Goal: Transaction & Acquisition: Purchase product/service

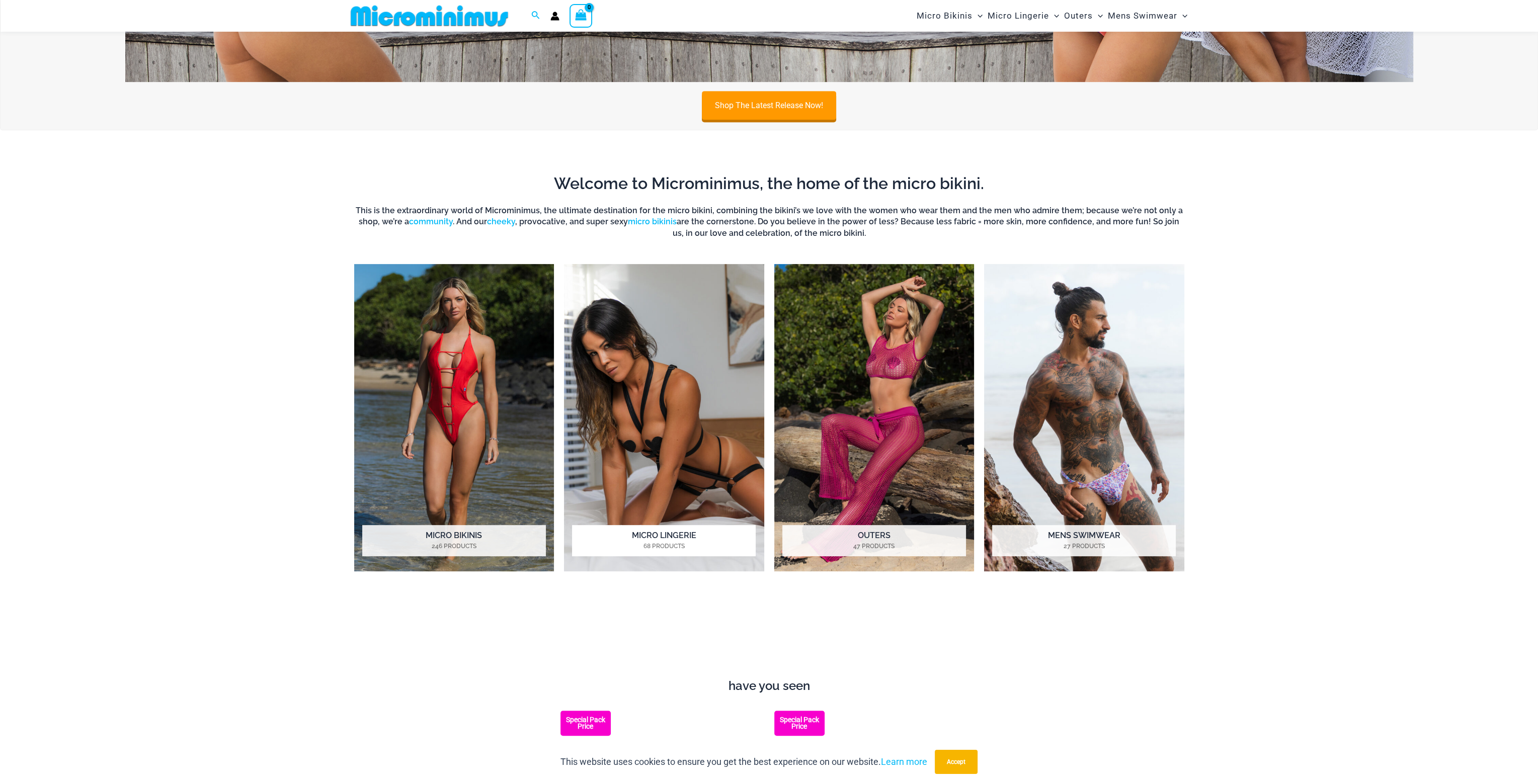
scroll to position [1098, 0]
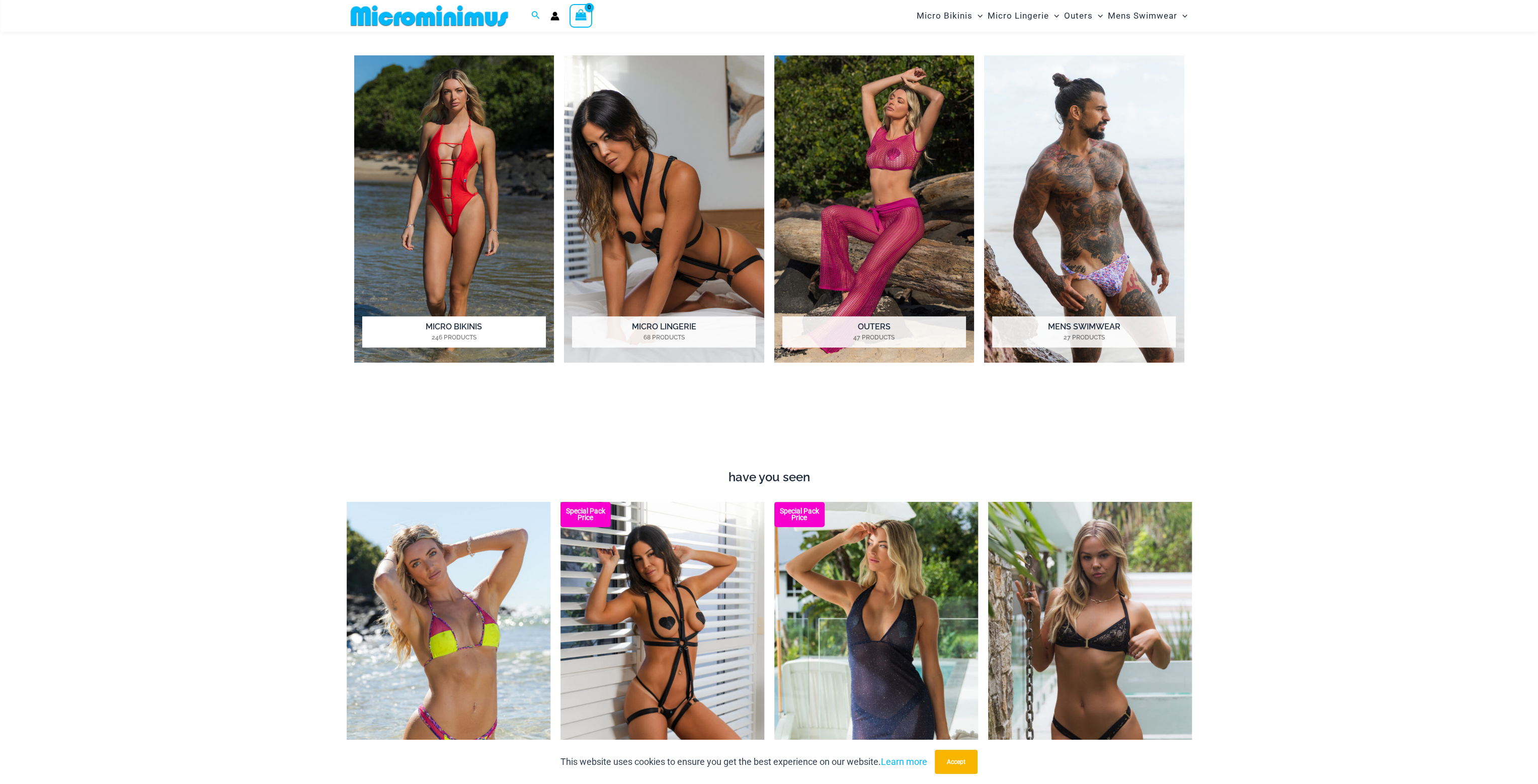
click at [458, 187] on img "Visit product category Micro Bikinis" at bounding box center [454, 209] width 200 height 307
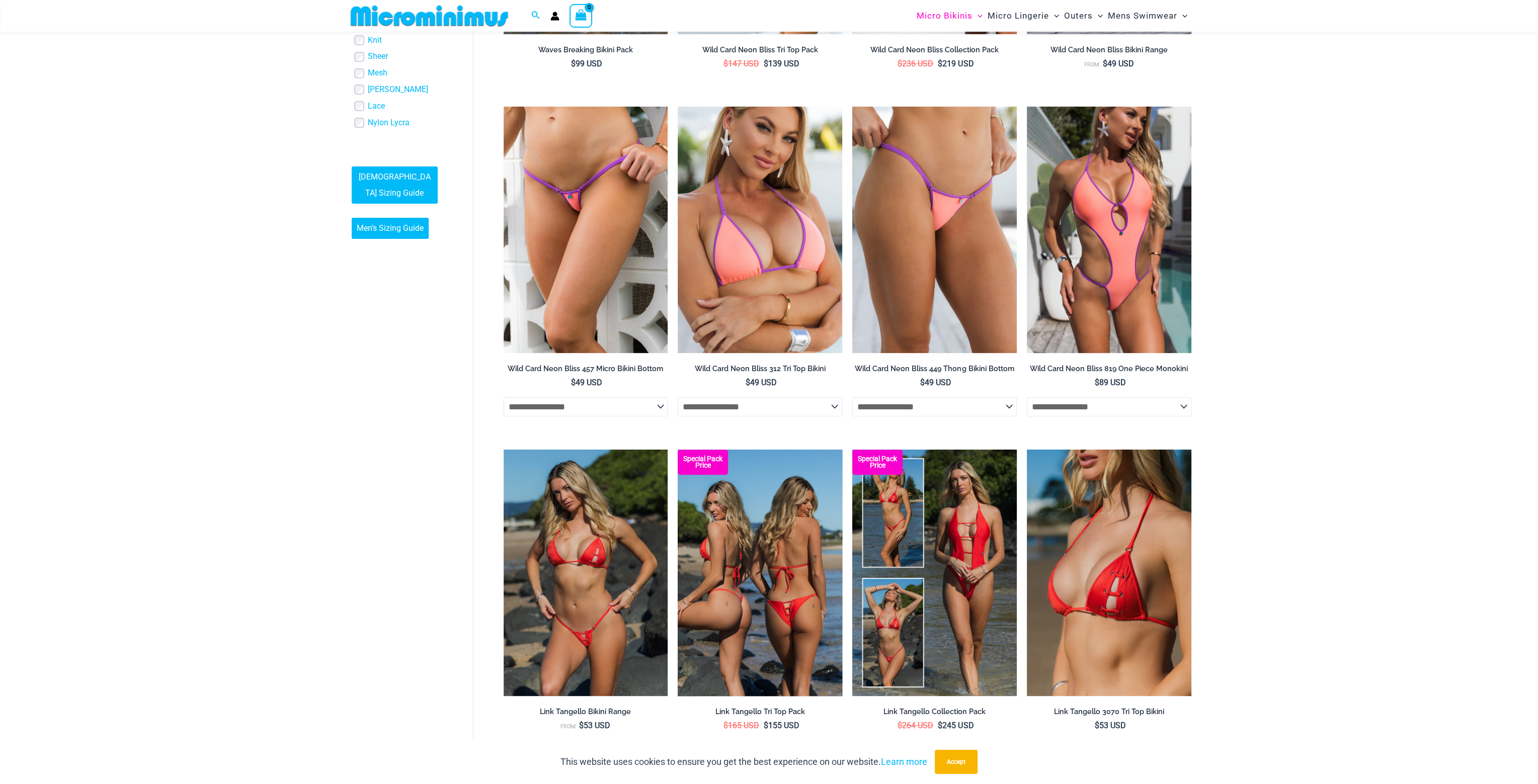
scroll to position [745, 0]
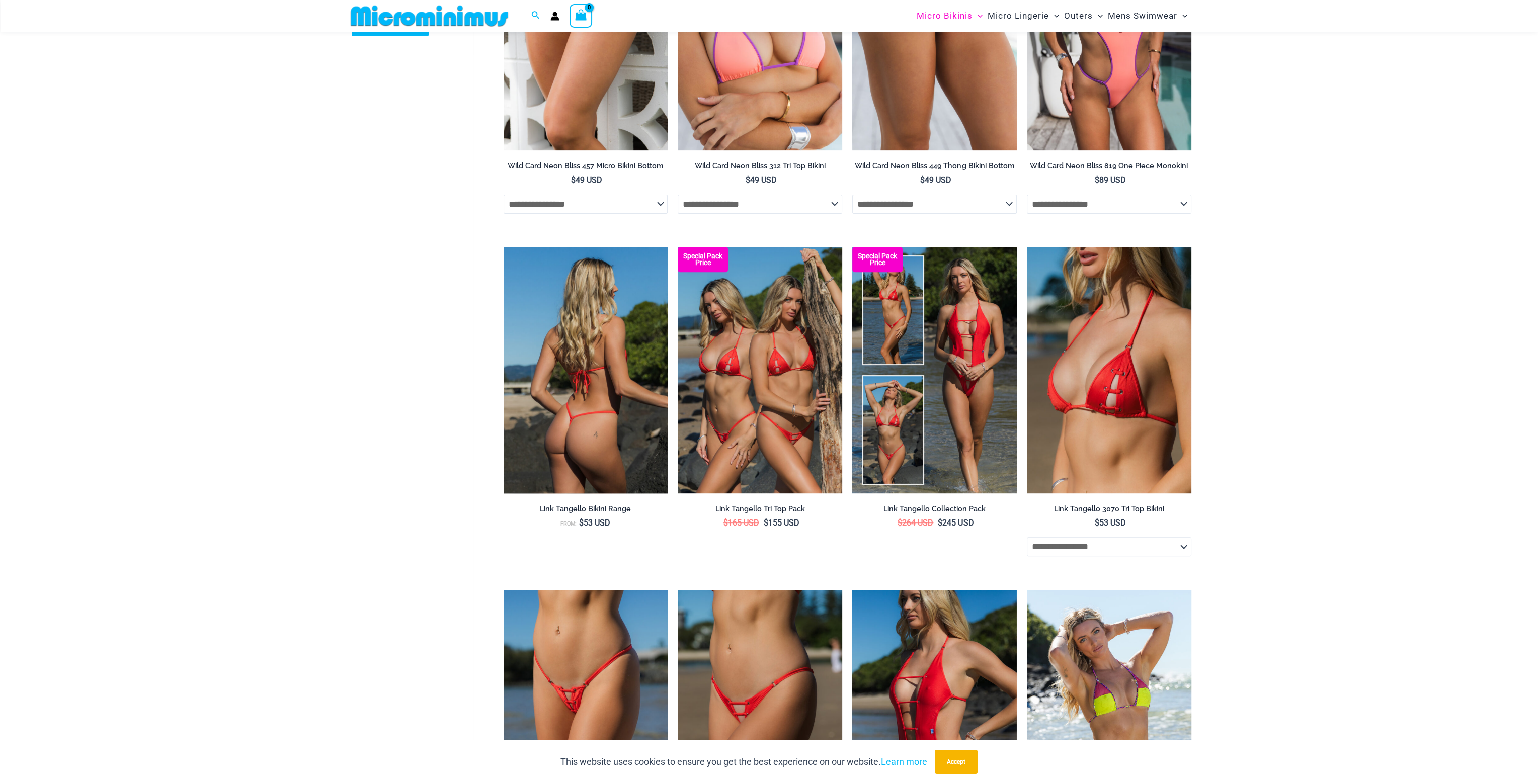
click at [583, 373] on img at bounding box center [586, 370] width 165 height 246
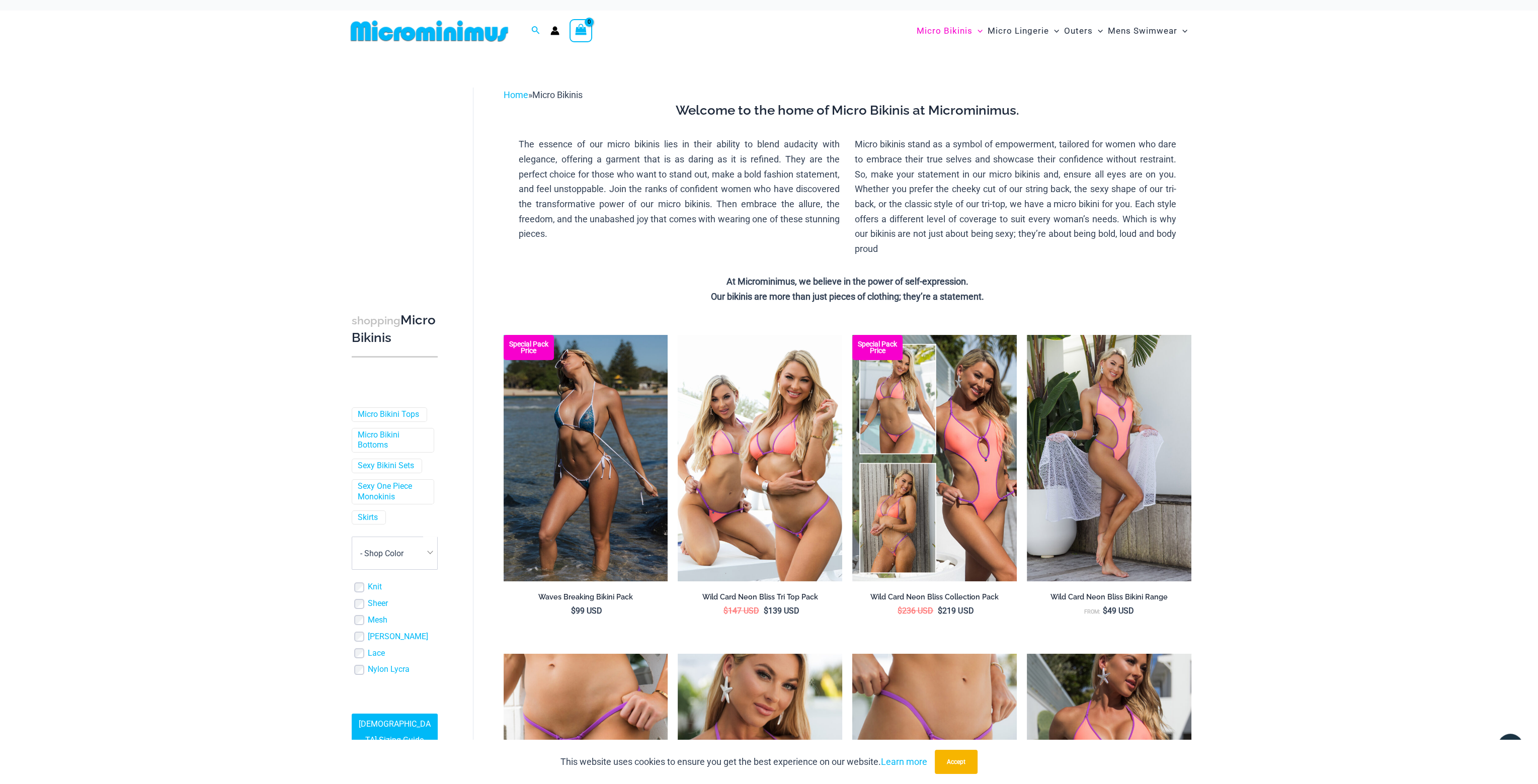
scroll to position [0, 0]
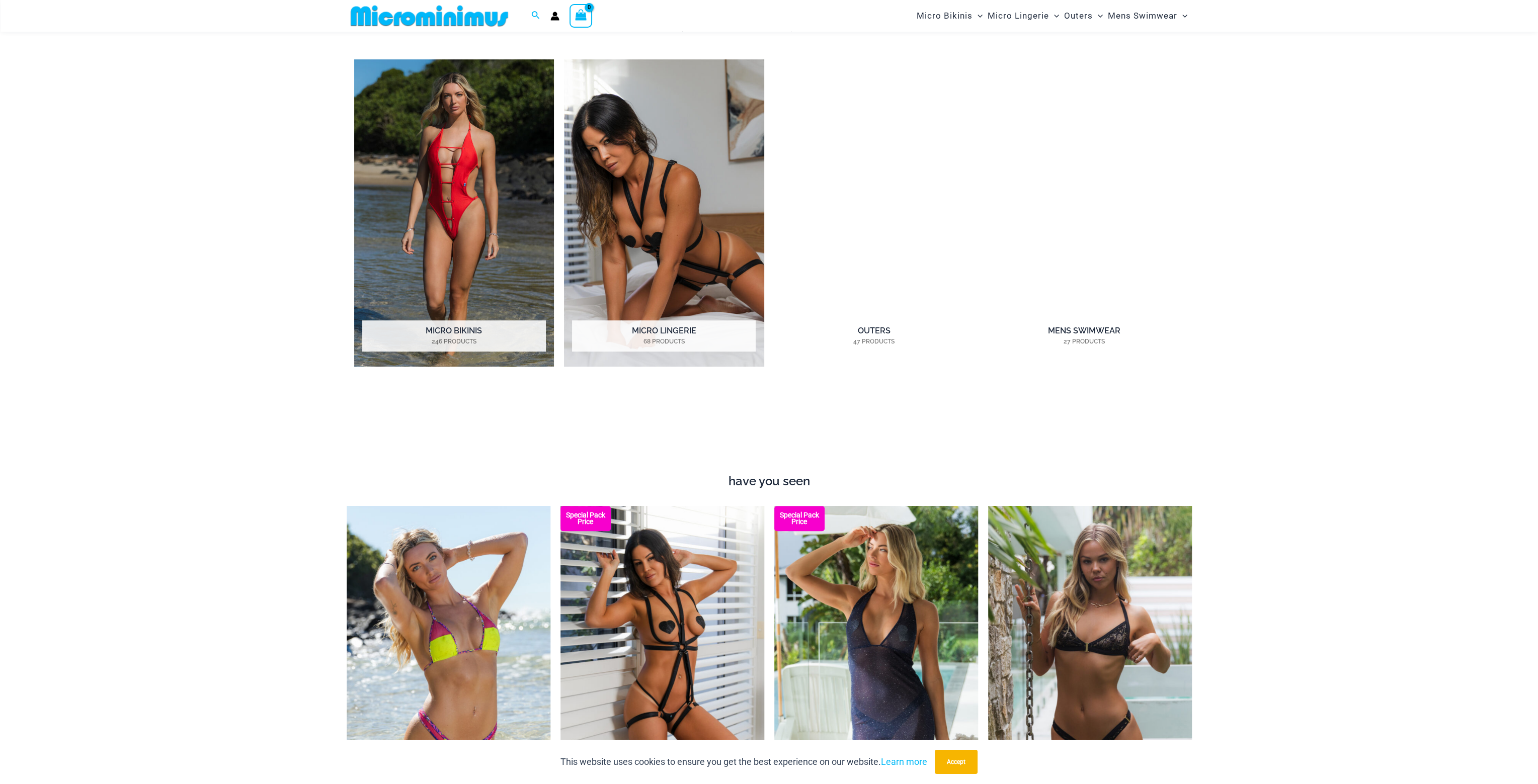
scroll to position [1446, 0]
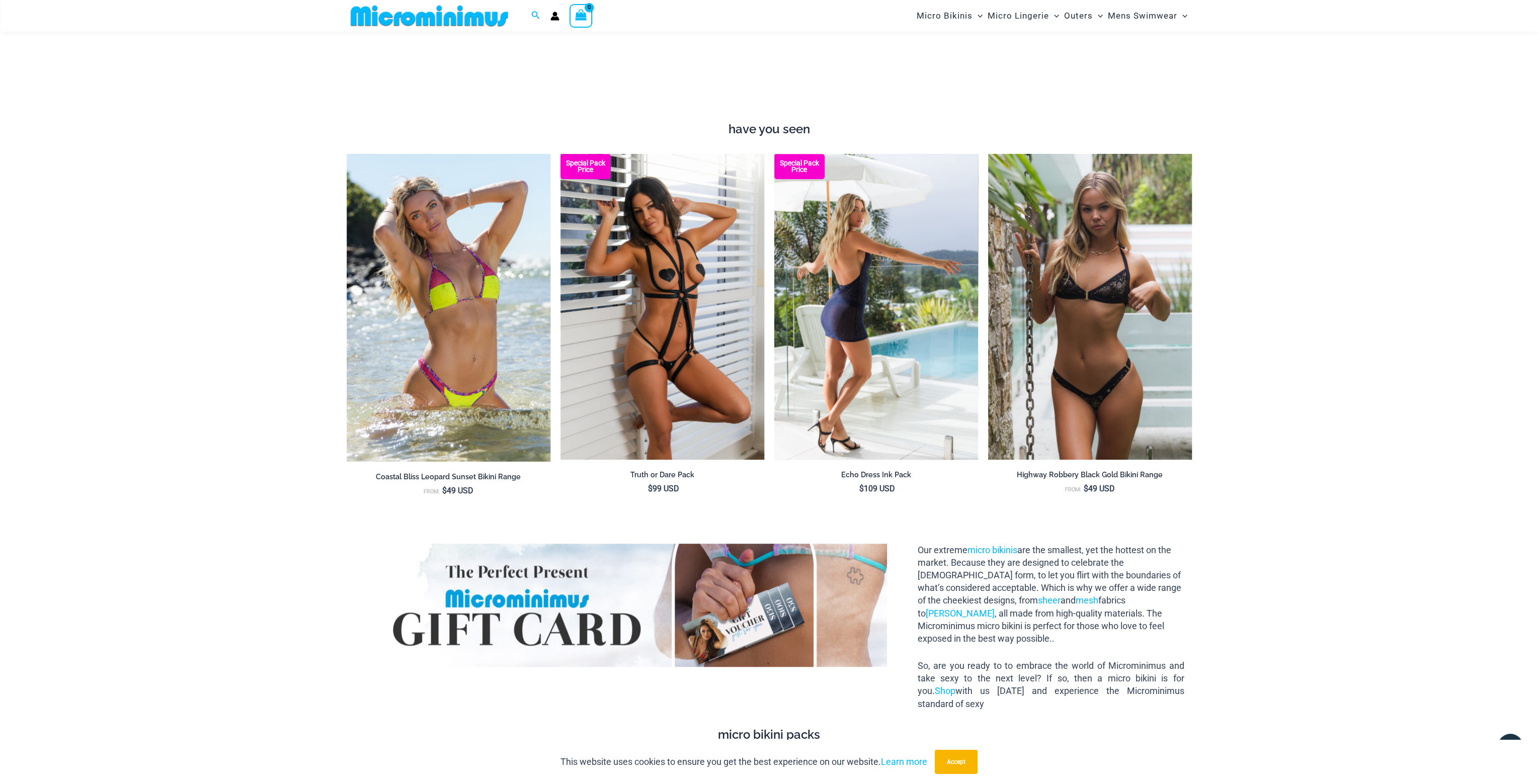
click at [873, 304] on img at bounding box center [877, 306] width 204 height 306
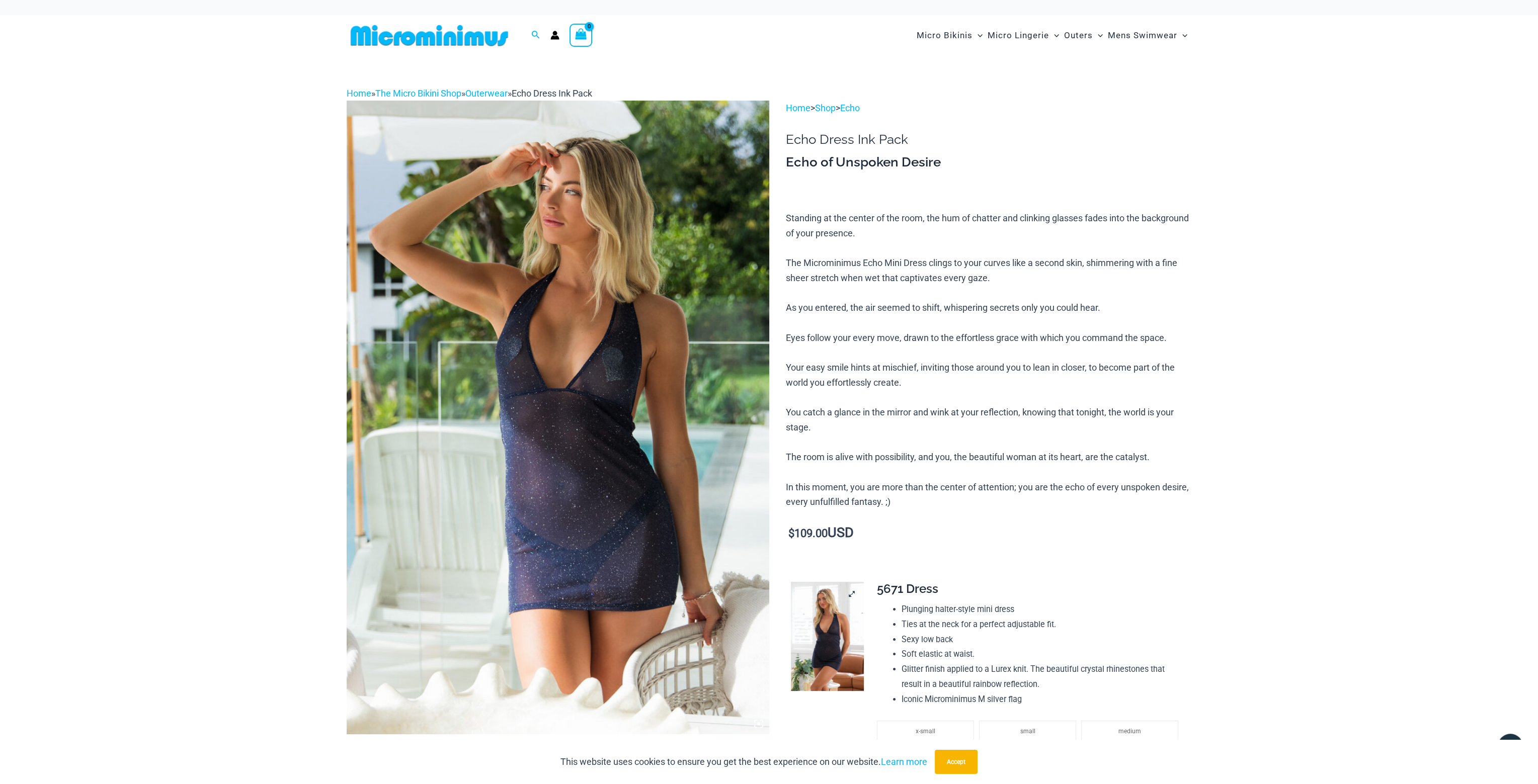
click at [831, 624] on img at bounding box center [827, 637] width 73 height 110
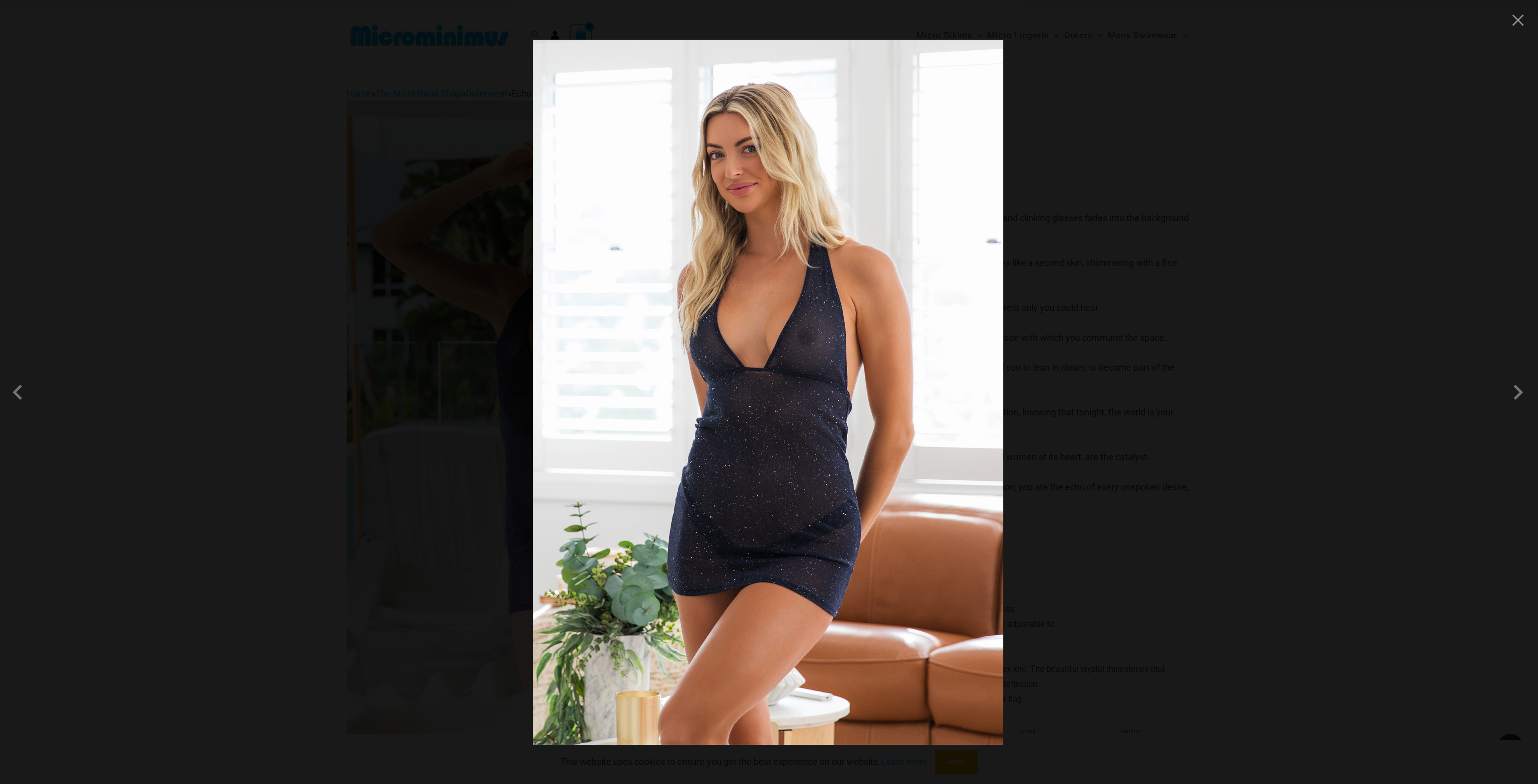
click at [1095, 115] on div at bounding box center [769, 392] width 1538 height 784
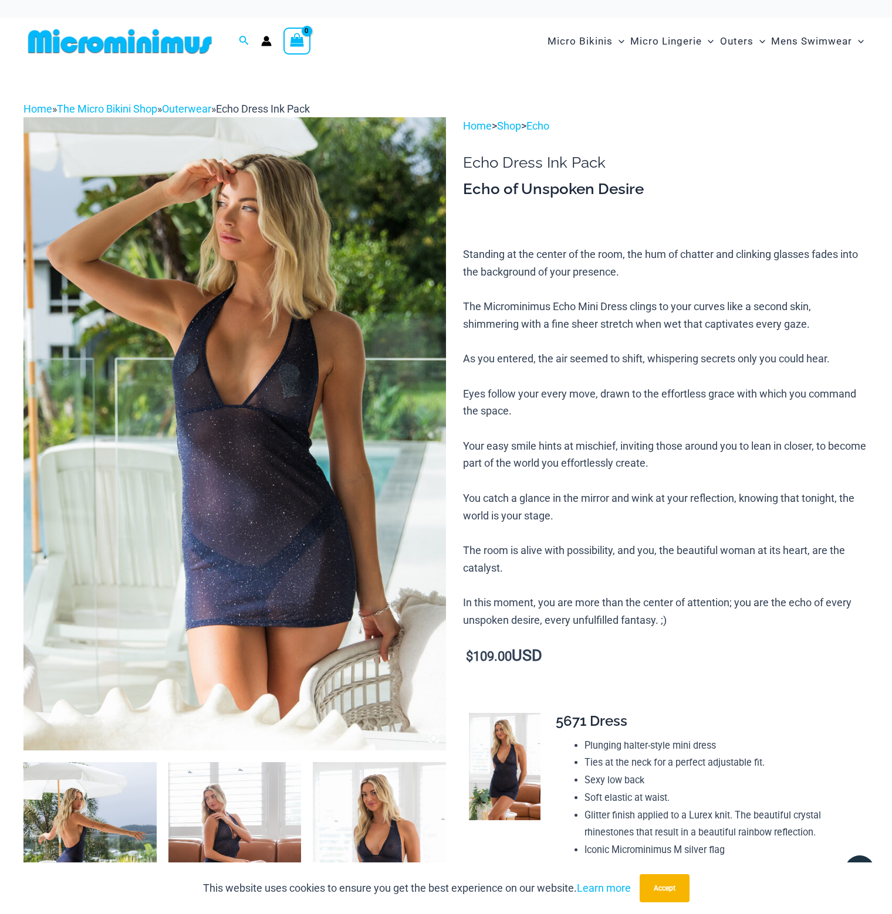
click at [94, 814] on img at bounding box center [89, 862] width 133 height 199
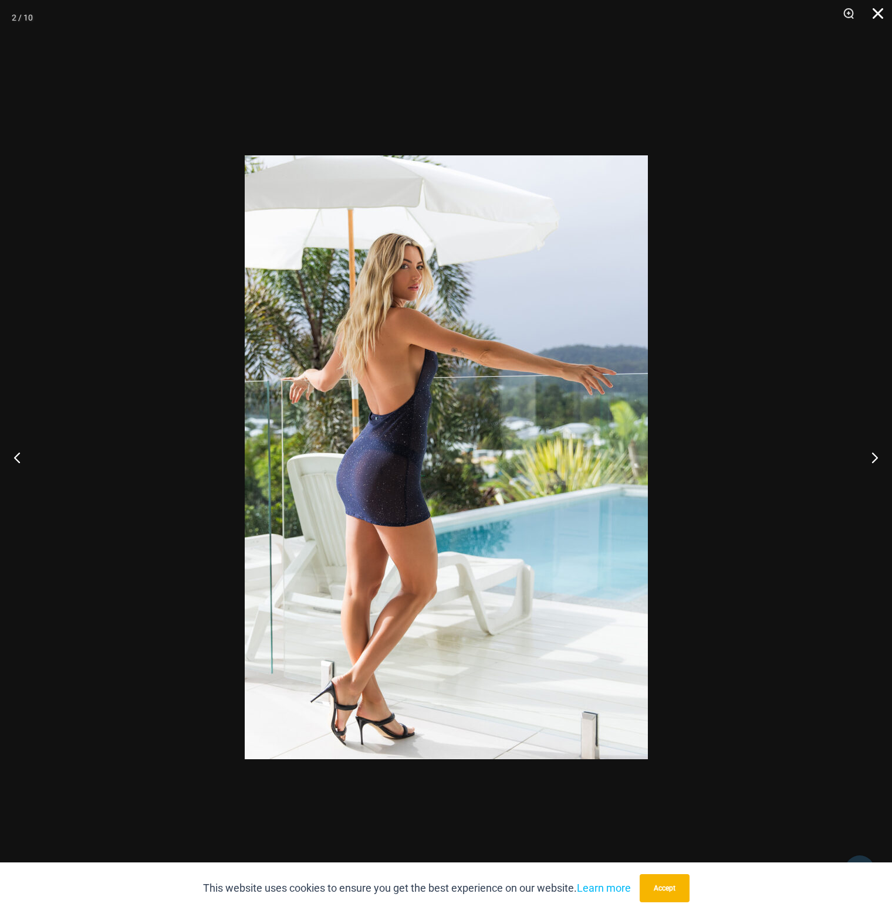
click at [878, 17] on button "Close" at bounding box center [873, 17] width 29 height 35
